Goal: Book appointment/travel/reservation

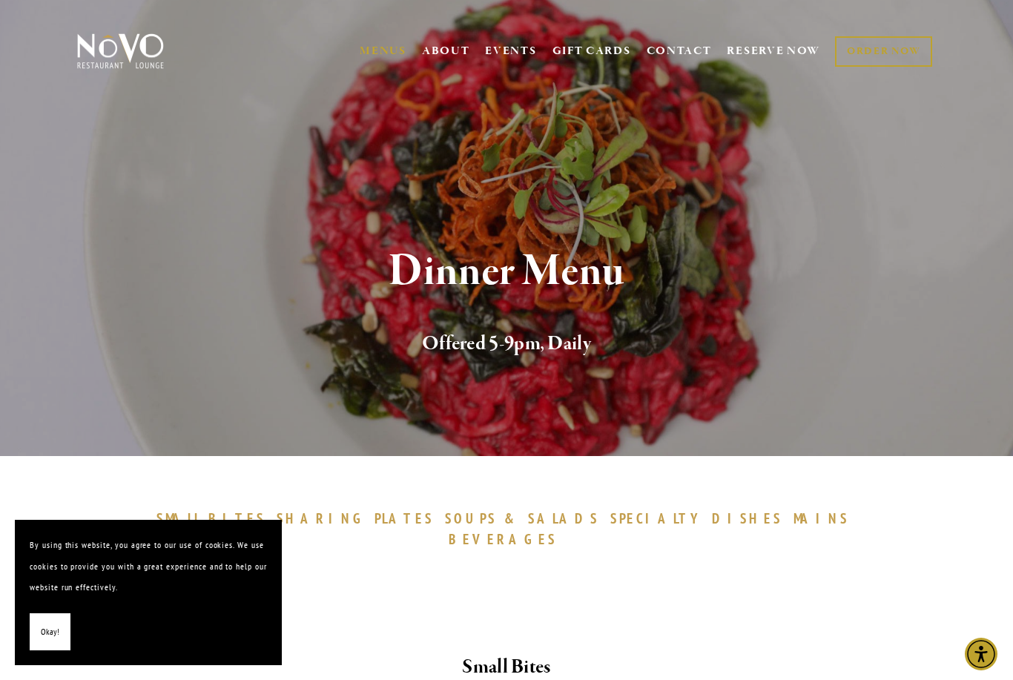
click at [133, 59] on img at bounding box center [120, 51] width 93 height 37
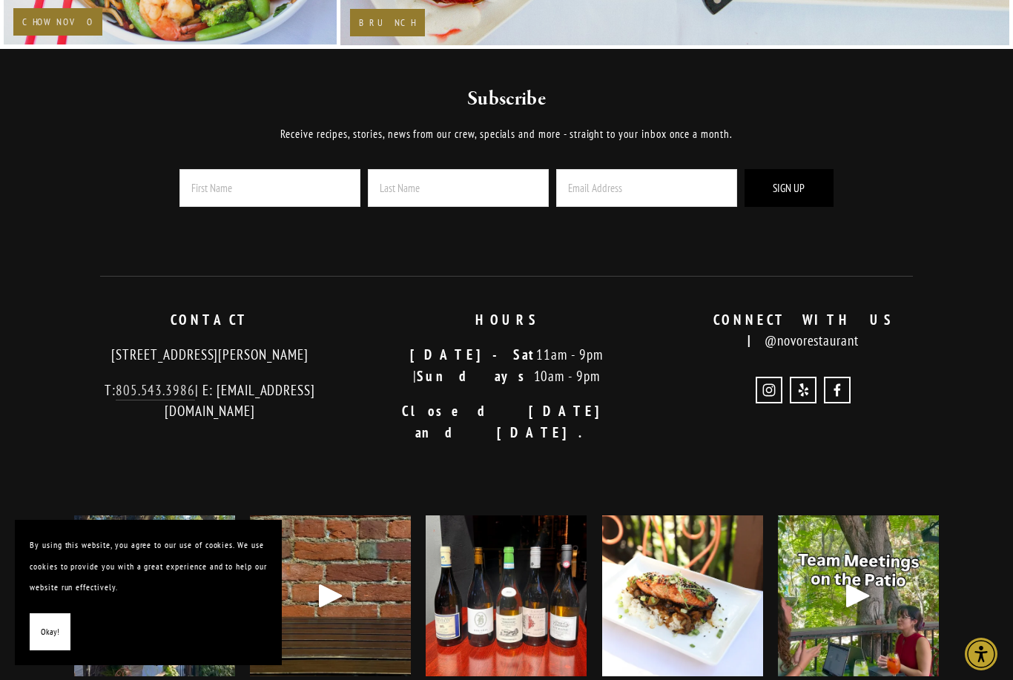
scroll to position [2860, 0]
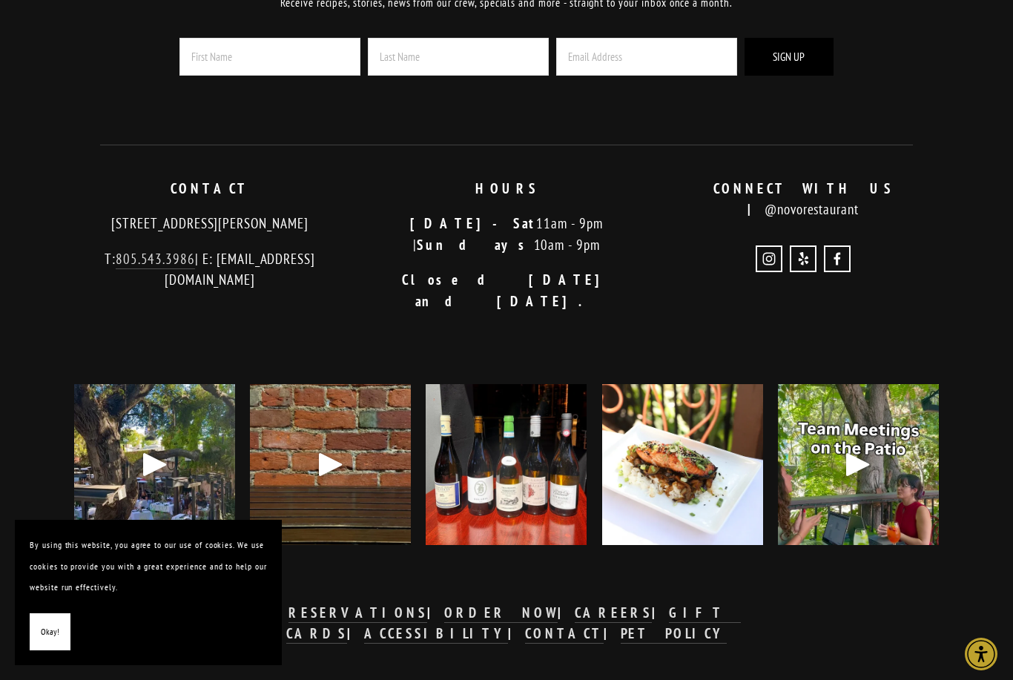
click at [53, 643] on span "Okay!" at bounding box center [50, 631] width 19 height 21
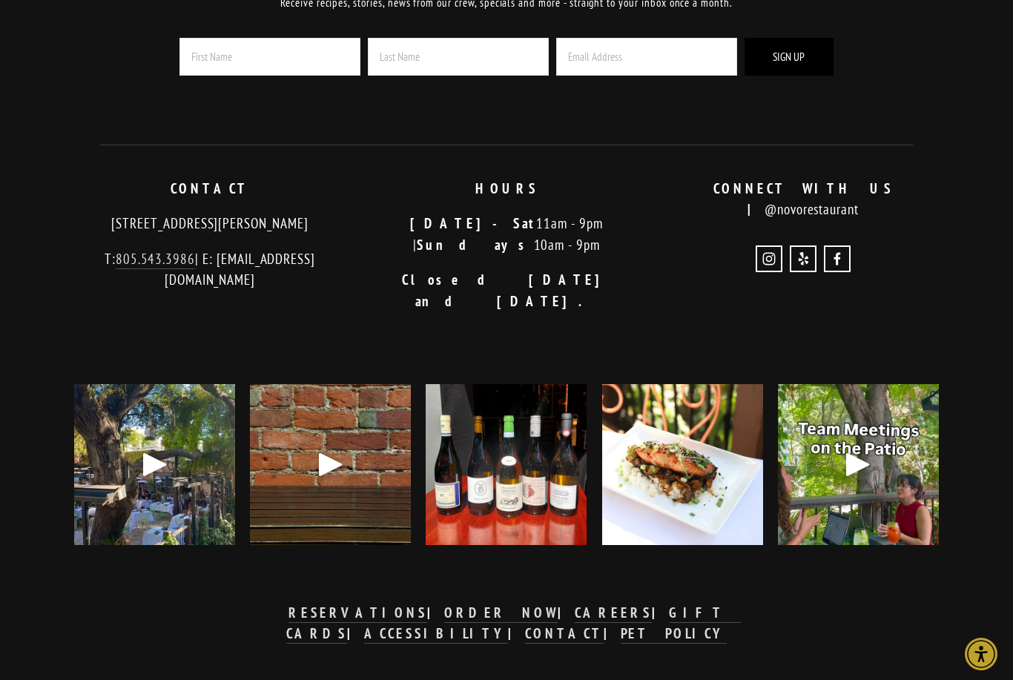
click at [288, 621] on strong "RESERVATIONS" at bounding box center [357, 612] width 138 height 18
